Goal: Information Seeking & Learning: Learn about a topic

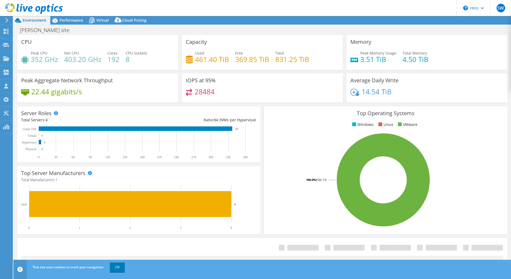
select select "USD"
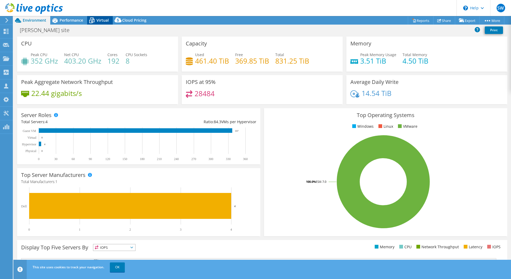
click at [98, 21] on span "Virtual" at bounding box center [103, 20] width 12 height 5
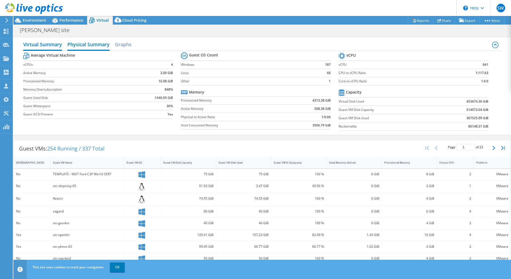
click at [106, 48] on h2 "Physical Summary" at bounding box center [88, 45] width 42 height 12
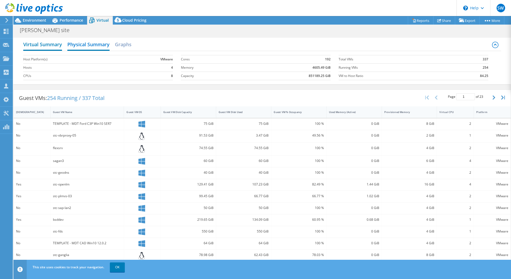
click at [56, 45] on h2 "Virtual Summary" at bounding box center [42, 45] width 39 height 12
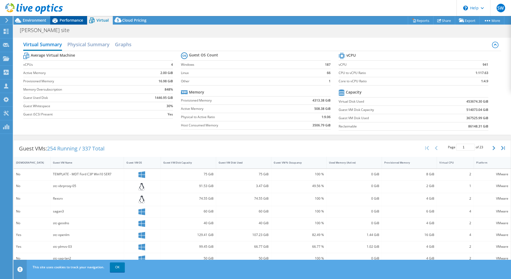
click at [78, 21] on span "Performance" at bounding box center [72, 20] width 24 height 5
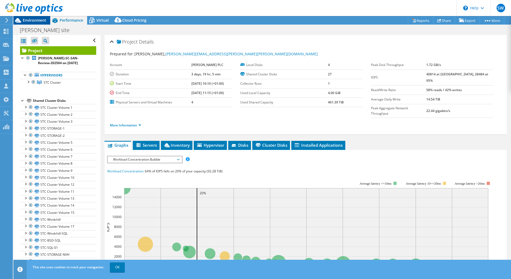
click at [34, 19] on span "Environment" at bounding box center [35, 20] width 24 height 5
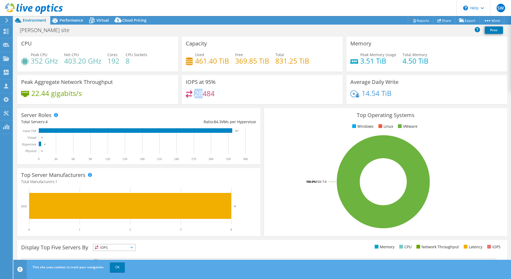
drag, startPoint x: 201, startPoint y: 95, endPoint x: 191, endPoint y: 95, distance: 9.4
click at [191, 95] on div "28484" at bounding box center [200, 93] width 29 height 6
click at [79, 20] on span "Performance" at bounding box center [72, 20] width 24 height 5
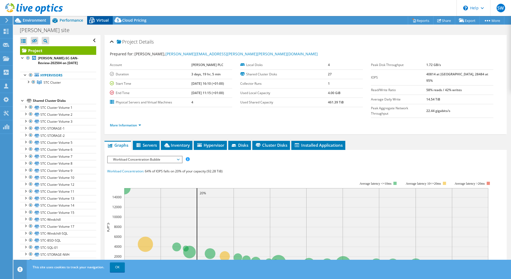
click at [105, 19] on span "Virtual" at bounding box center [103, 20] width 12 height 5
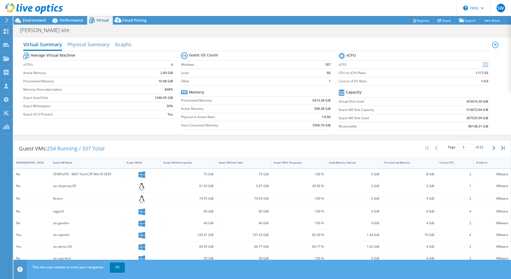
drag, startPoint x: 485, startPoint y: 65, endPoint x: 478, endPoint y: 65, distance: 6.1
click at [478, 65] on td "941" at bounding box center [466, 64] width 44 height 8
copy b "941"
click at [79, 45] on h2 "Physical Summary" at bounding box center [88, 45] width 42 height 12
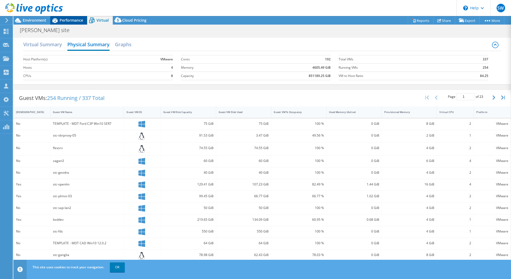
click at [73, 21] on span "Performance" at bounding box center [72, 20] width 24 height 5
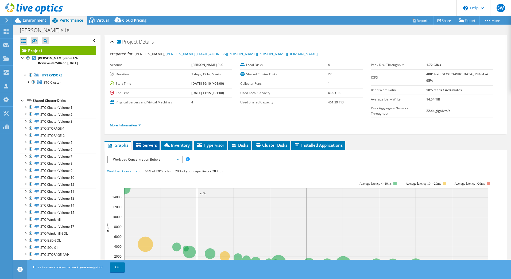
click at [149, 141] on li "Servers" at bounding box center [146, 145] width 27 height 9
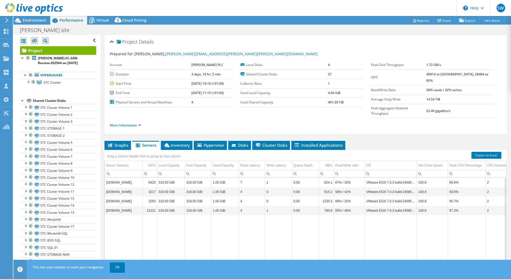
scroll to position [2, 0]
click at [241, 254] on div "Graphs Servers Inventory Hypervisor Disks Cluster Disks Installed Applications …" at bounding box center [306, 208] width 402 height 134
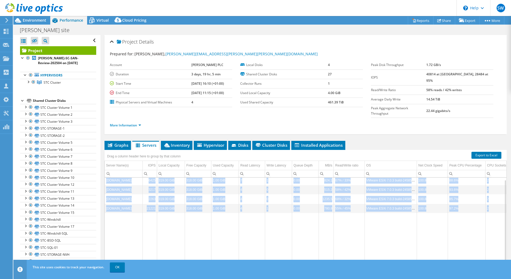
drag, startPoint x: 241, startPoint y: 254, endPoint x: 295, endPoint y: 251, distance: 53.8
click at [295, 251] on div "Graphs Servers Inventory Hypervisor Disks Cluster Disks Installed Applications …" at bounding box center [306, 208] width 402 height 134
click at [224, 204] on td "1.00 GiB" at bounding box center [226, 208] width 28 height 9
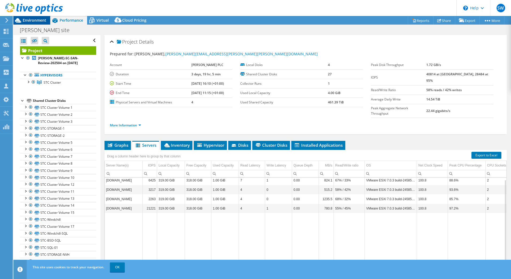
click at [26, 19] on span "Environment" at bounding box center [35, 20] width 24 height 5
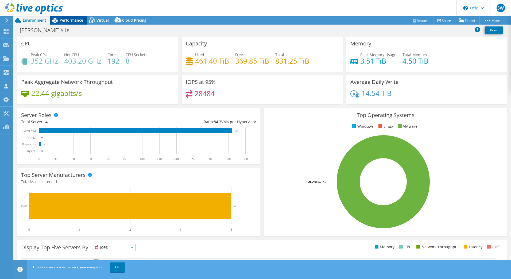
click at [66, 22] on span "Performance" at bounding box center [72, 20] width 24 height 5
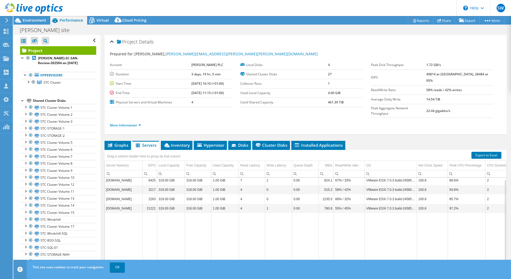
click at [21, 101] on div at bounding box center [22, 100] width 5 height 5
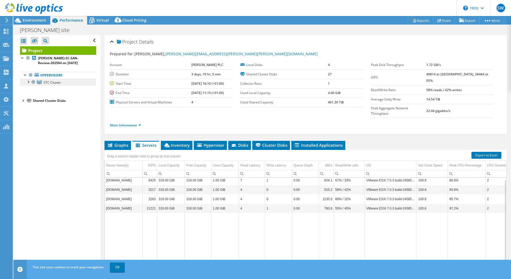
click at [54, 79] on link "STC Cluster" at bounding box center [58, 82] width 76 height 7
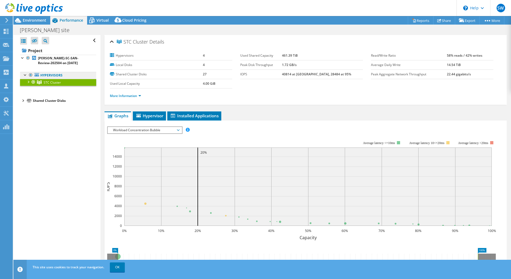
click at [65, 78] on link "Hypervisors" at bounding box center [58, 75] width 76 height 7
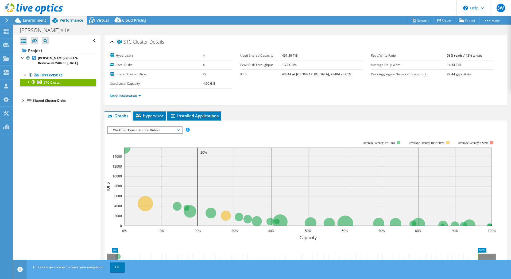
click at [26, 82] on div at bounding box center [27, 81] width 5 height 5
click at [31, 88] on div at bounding box center [30, 88] width 5 height 5
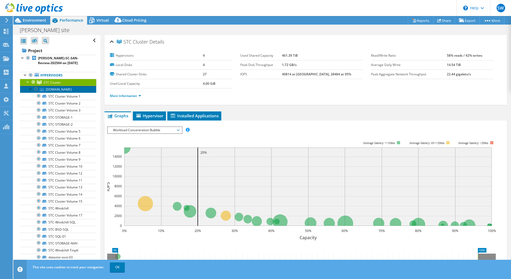
click at [52, 88] on link "[DOMAIN_NAME]" at bounding box center [58, 89] width 76 height 7
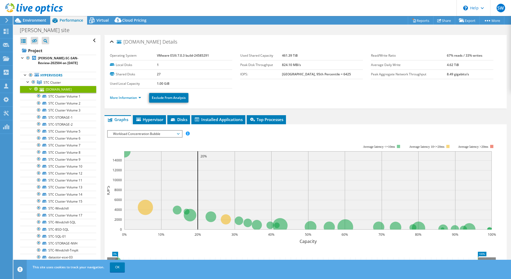
click at [136, 91] on div "More Information Exclude From Analysis" at bounding box center [306, 98] width 392 height 19
click at [137, 100] on li "More Information" at bounding box center [127, 98] width 34 height 6
click at [132, 97] on link "More Information" at bounding box center [125, 97] width 31 height 5
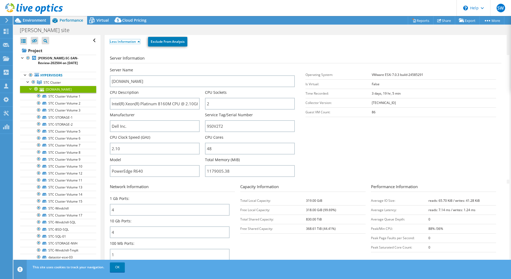
scroll to position [56, 0]
click at [28, 82] on div at bounding box center [27, 81] width 5 height 5
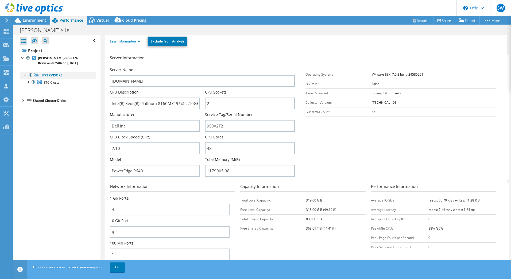
click at [25, 75] on div at bounding box center [25, 74] width 5 height 5
click at [28, 83] on div at bounding box center [27, 81] width 5 height 5
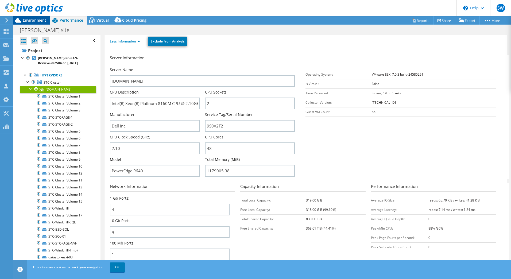
click at [29, 22] on span "Environment" at bounding box center [35, 20] width 24 height 5
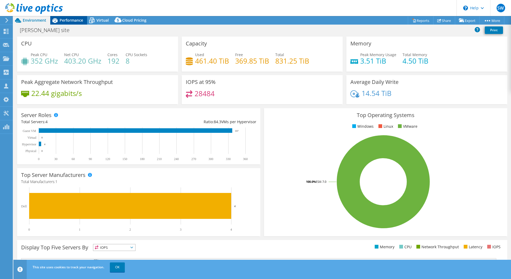
click at [55, 21] on icon at bounding box center [54, 20] width 9 height 9
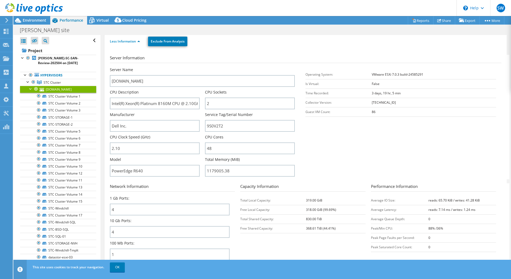
click at [90, 39] on div "Open All Close All Hide Excluded Nodes Project Tree Filter" at bounding box center [58, 40] width 76 height 11
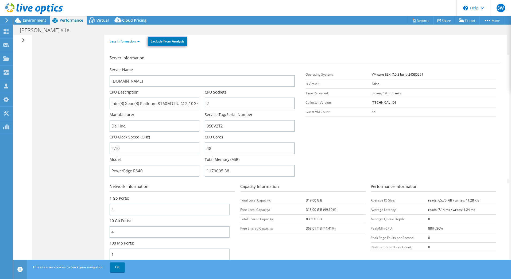
click at [9, 20] on icon at bounding box center [7, 20] width 4 height 5
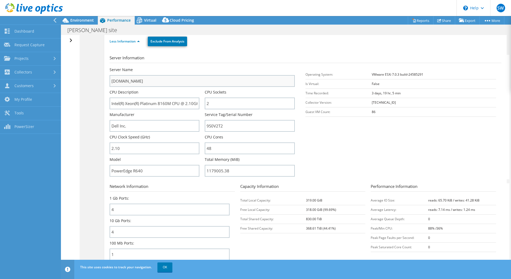
scroll to position [0, 0]
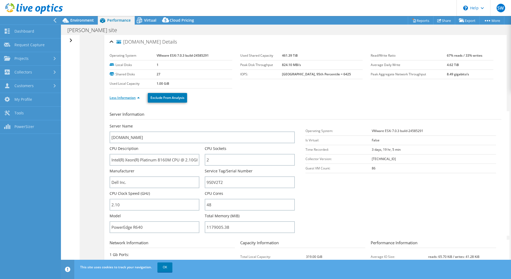
click at [123, 99] on link "Less Information" at bounding box center [125, 97] width 30 height 5
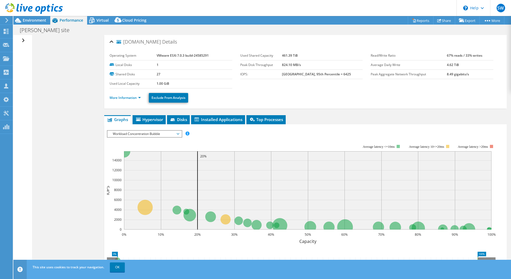
click at [112, 40] on div "[DOMAIN_NAME] Details" at bounding box center [306, 41] width 392 height 11
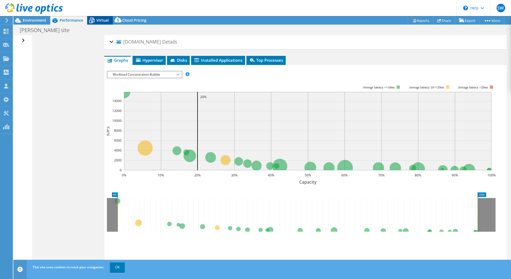
click at [97, 20] on span "Virtual" at bounding box center [103, 20] width 12 height 5
